Goal: Task Accomplishment & Management: Manage account settings

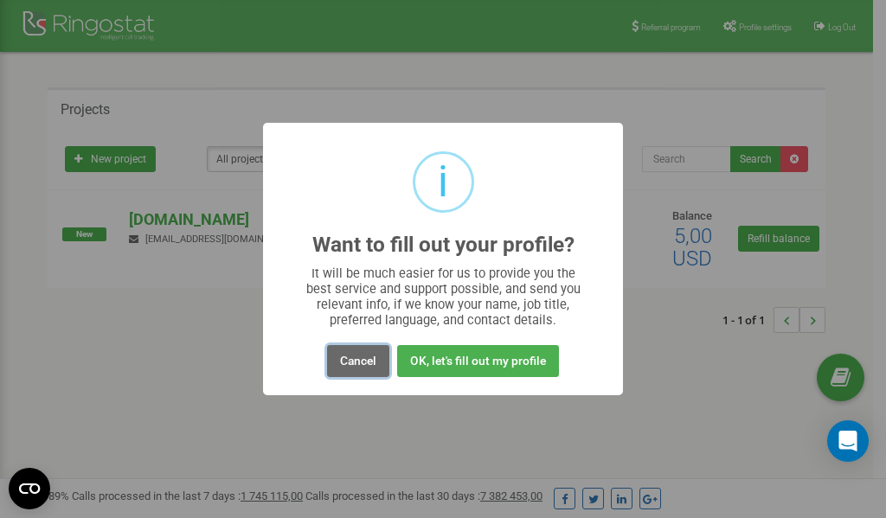
click at [350, 359] on button "Cancel" at bounding box center [358, 361] width 62 height 32
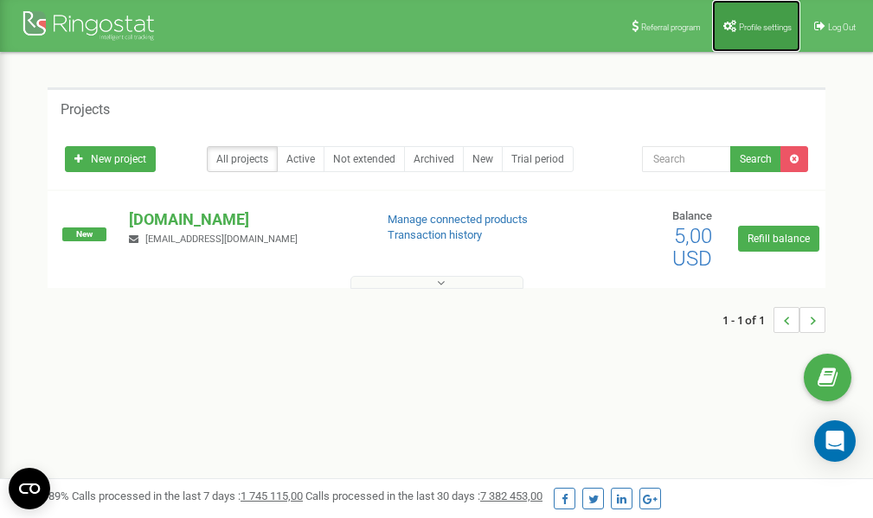
click at [757, 17] on link "Profile settings" at bounding box center [756, 26] width 88 height 52
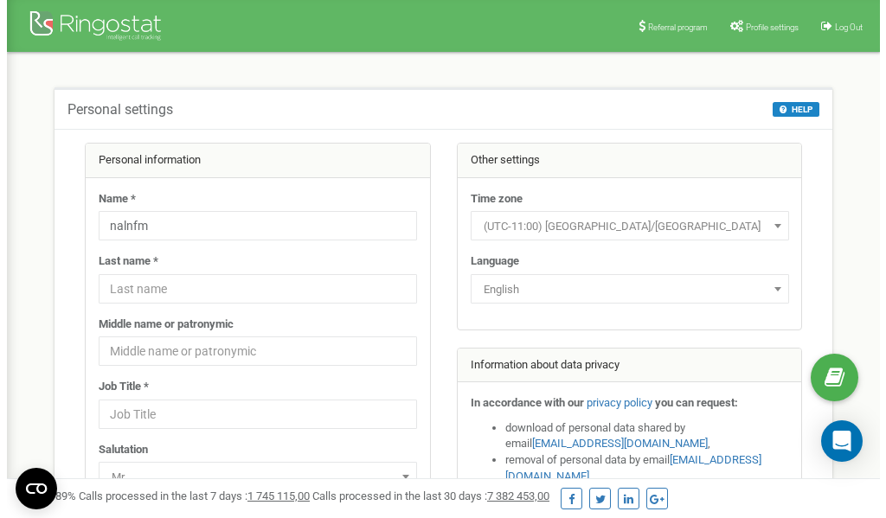
scroll to position [87, 0]
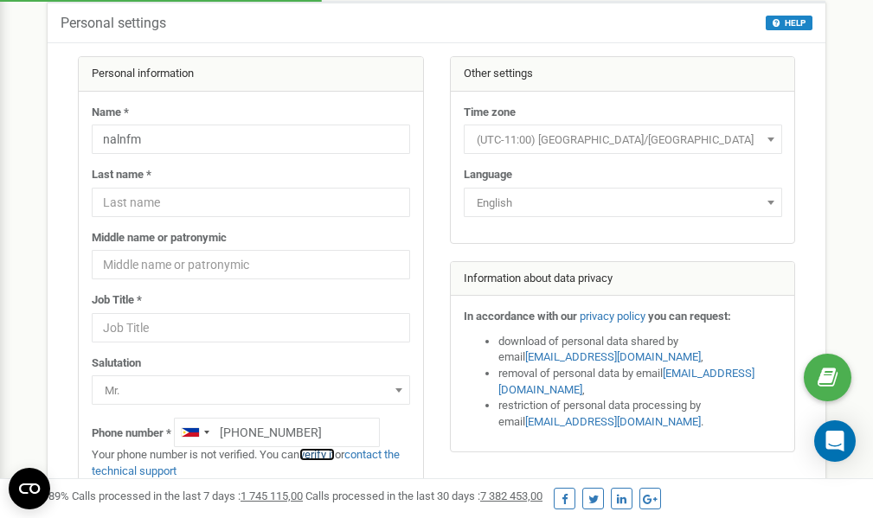
click at [328, 455] on link "verify it" at bounding box center [316, 454] width 35 height 13
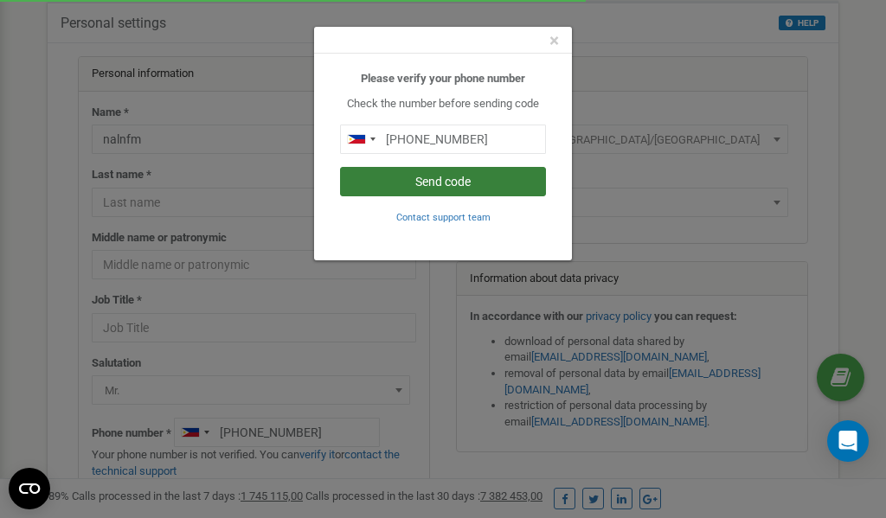
click at [446, 176] on button "Send code" at bounding box center [443, 181] width 206 height 29
